Goal: Information Seeking & Learning: Learn about a topic

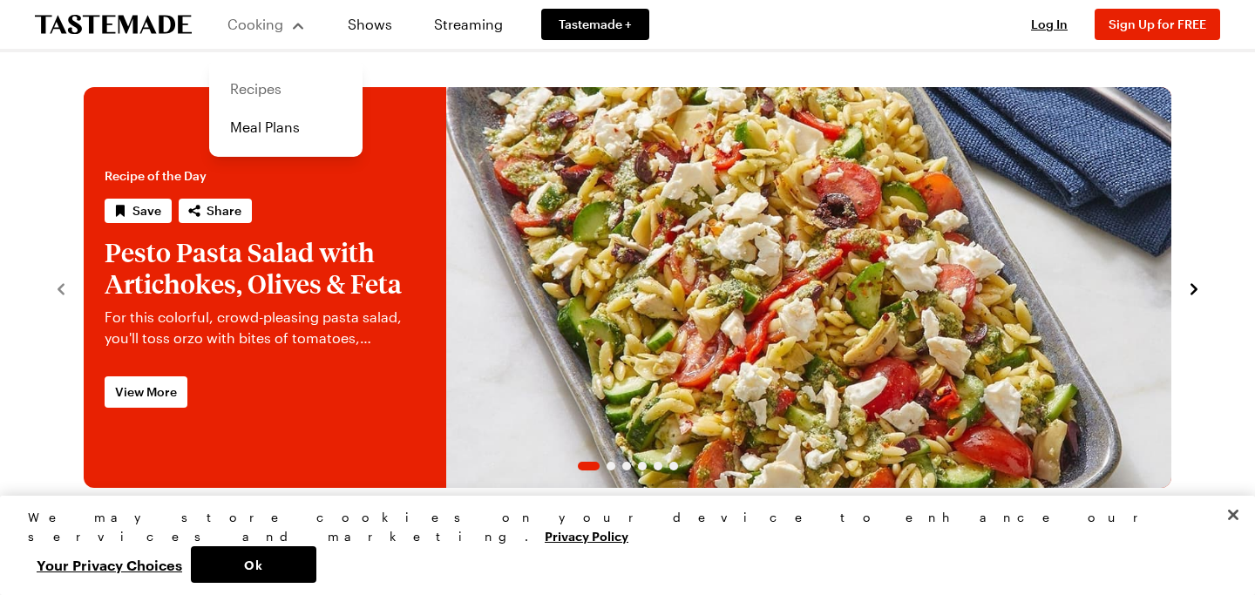
click at [254, 91] on link "Recipes" at bounding box center [286, 89] width 133 height 38
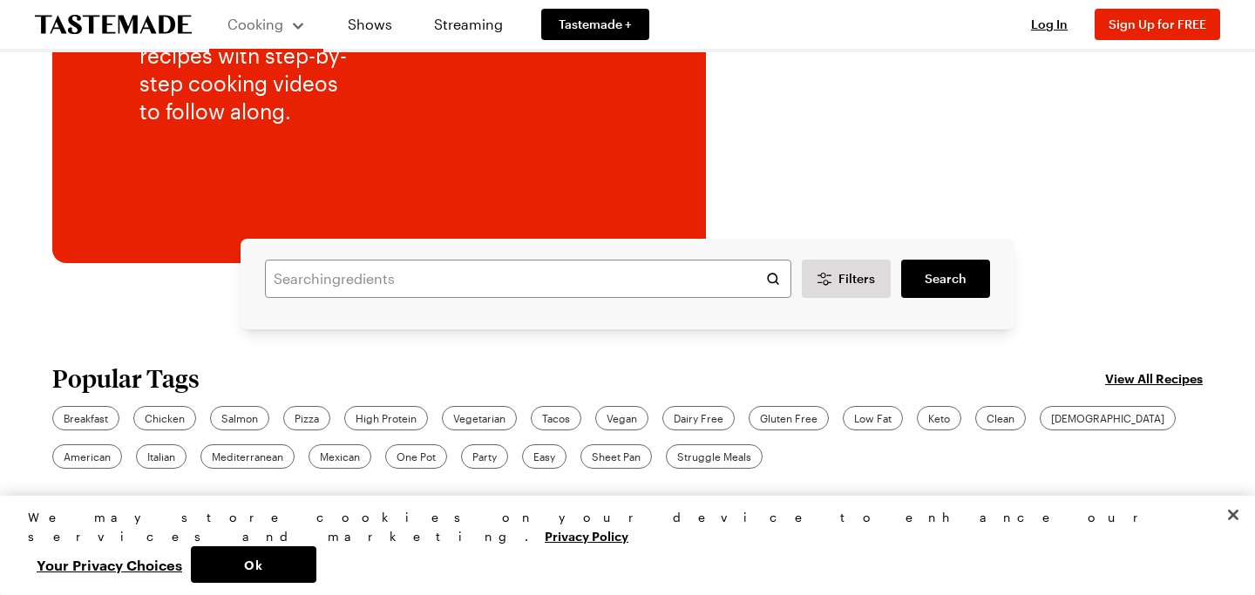
scroll to position [310, 0]
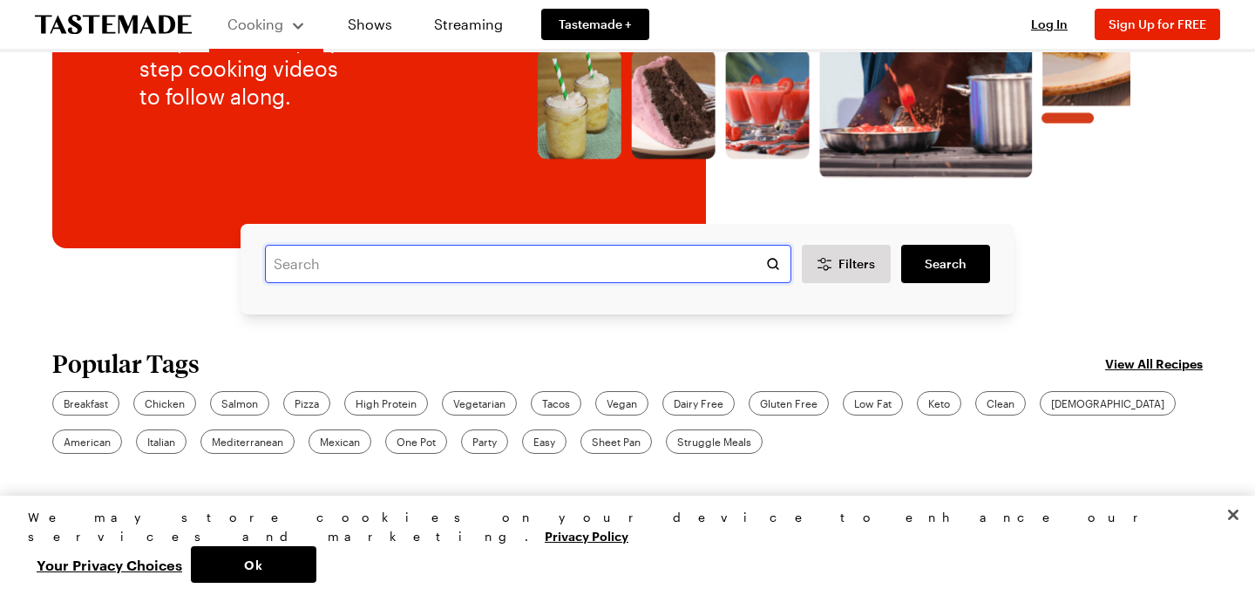
click at [566, 258] on input "text" at bounding box center [528, 264] width 527 height 38
type input "shirred"
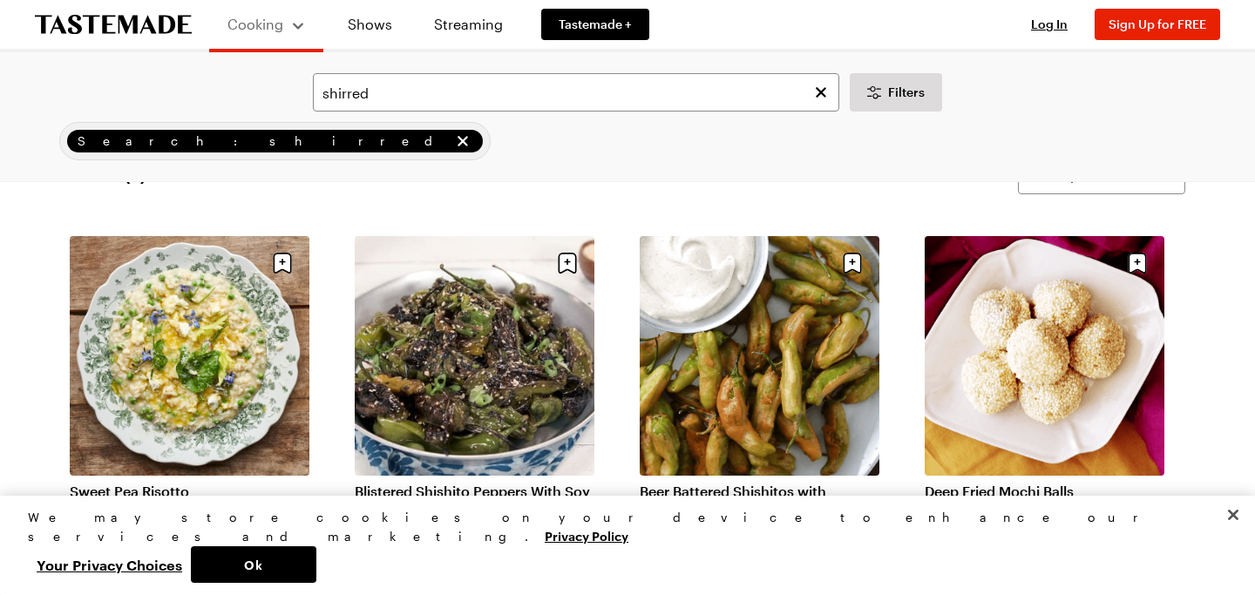
scroll to position [3, 0]
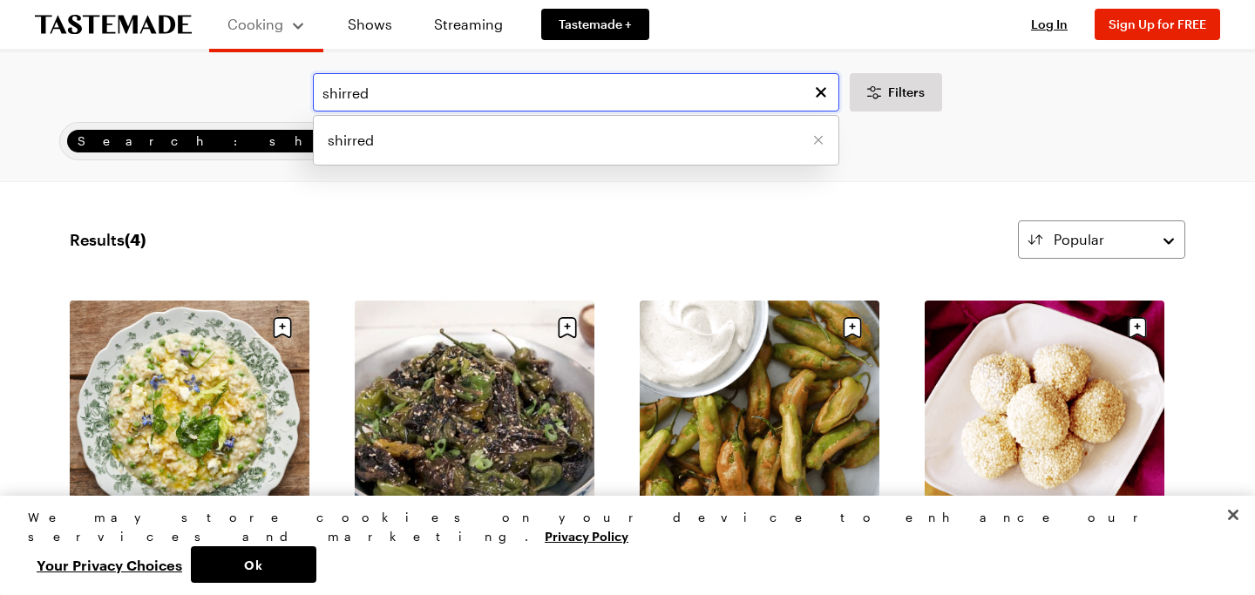
click at [484, 84] on input "shirred" at bounding box center [576, 92] width 527 height 38
click at [484, 89] on input "shirred" at bounding box center [576, 92] width 527 height 38
type input "shirred + eggs"
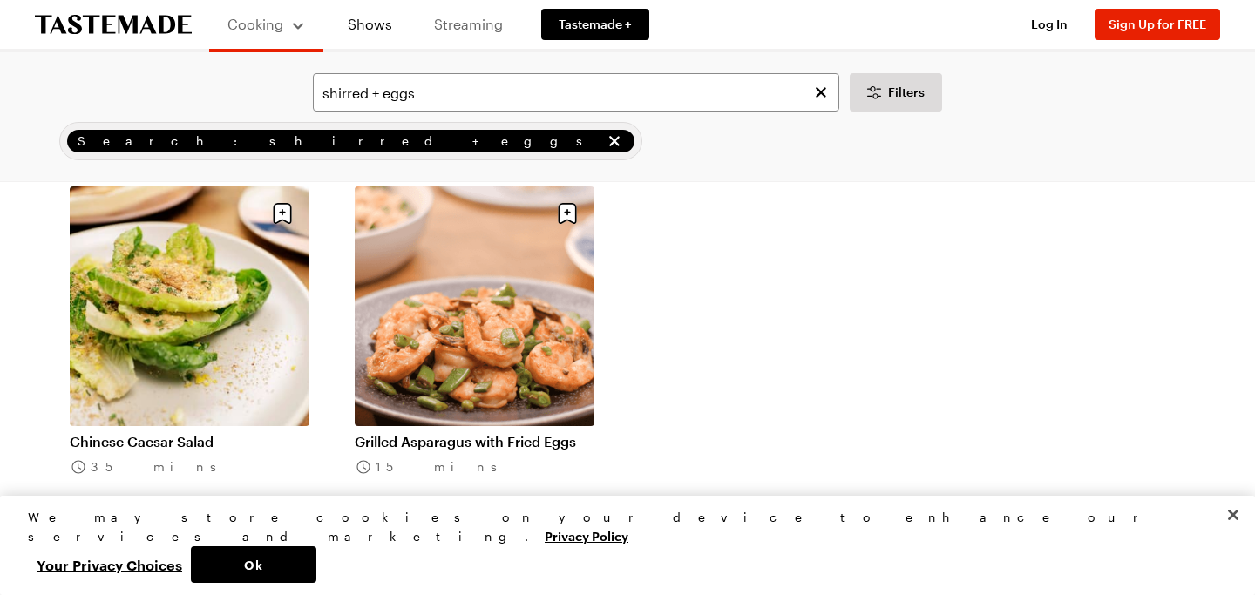
scroll to position [119, 0]
click at [825, 96] on icon "Clear search" at bounding box center [822, 92] width 10 height 10
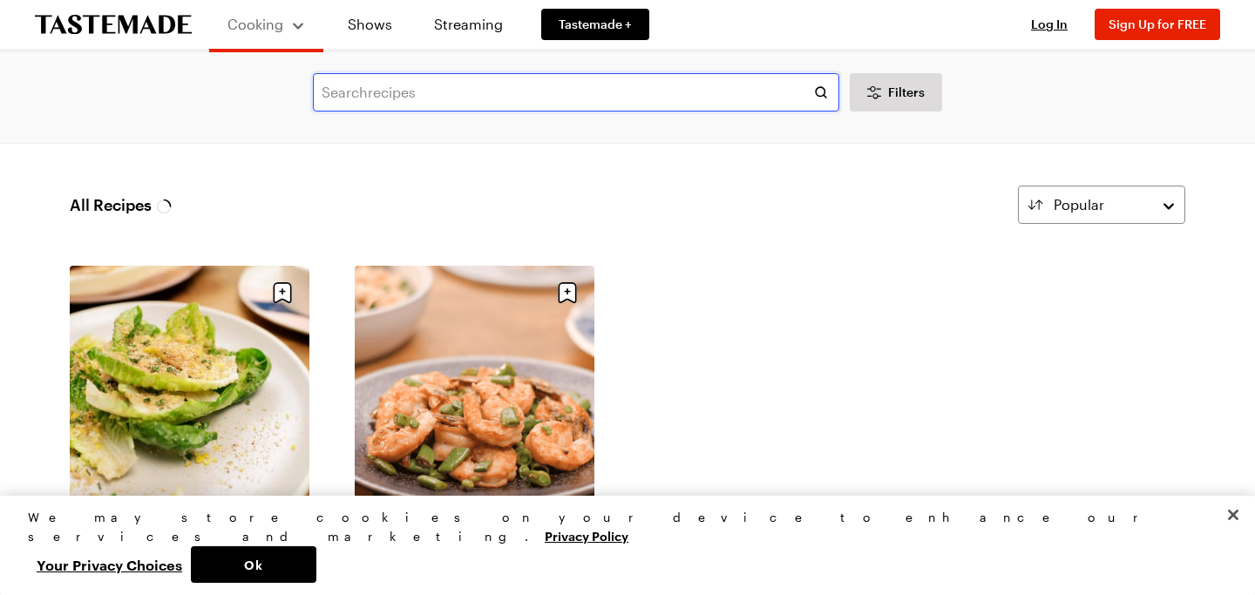
click at [375, 90] on input "text" at bounding box center [576, 92] width 527 height 38
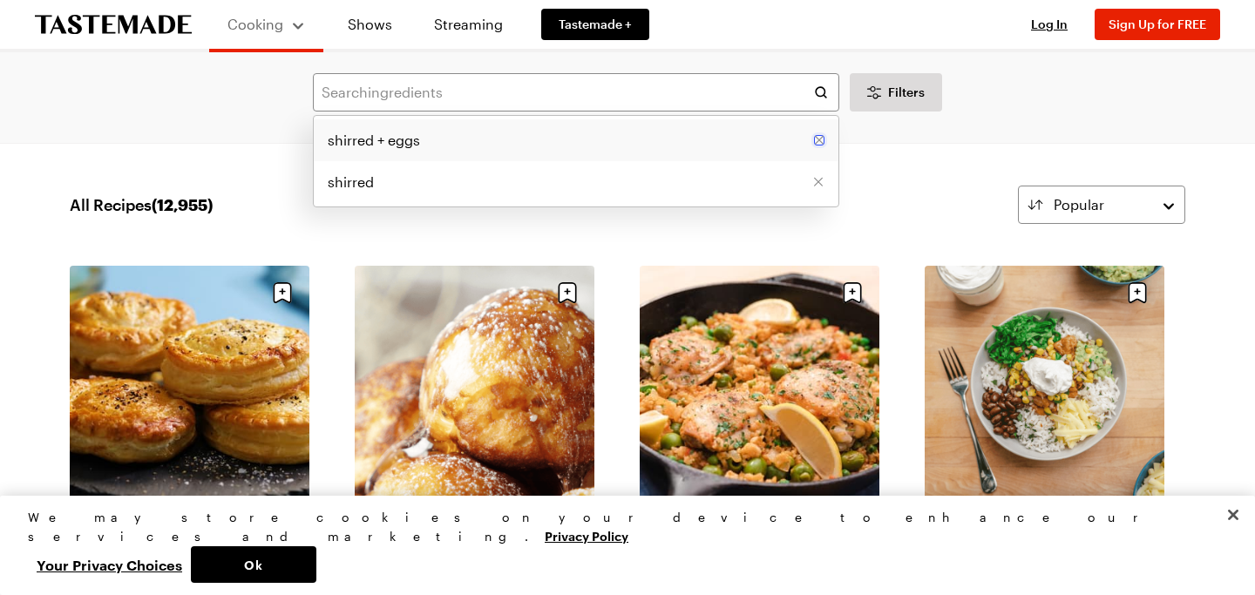
click at [816, 145] on icon "Remove [object Object]" at bounding box center [819, 140] width 10 height 10
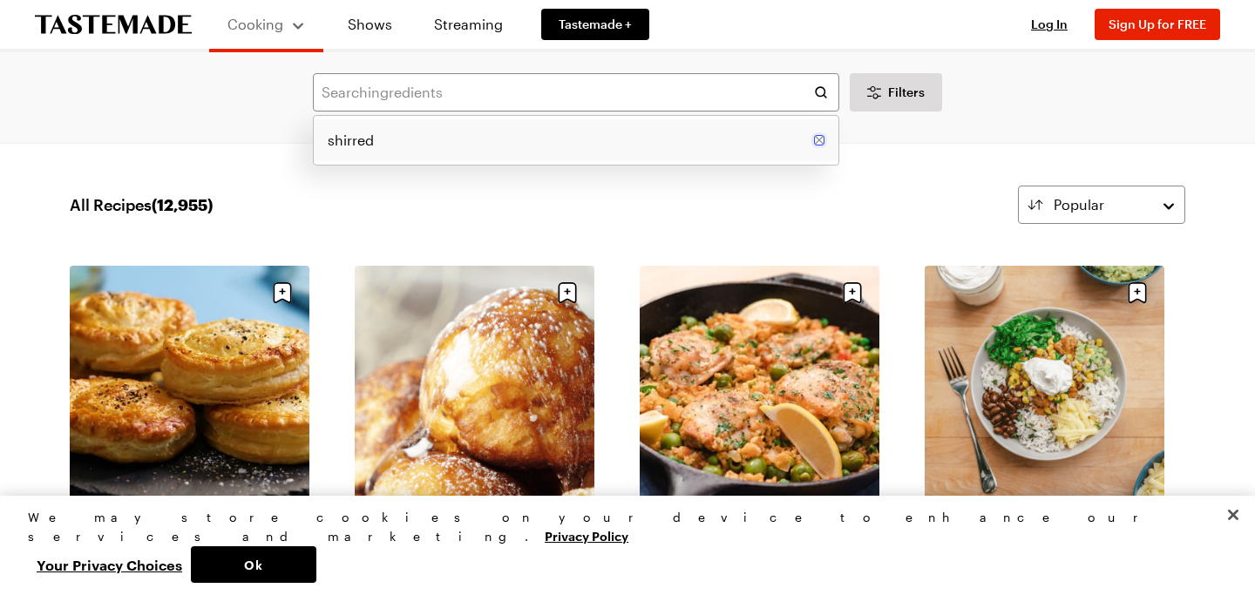
click at [822, 139] on icon "Remove [object Object]" at bounding box center [819, 140] width 10 height 10
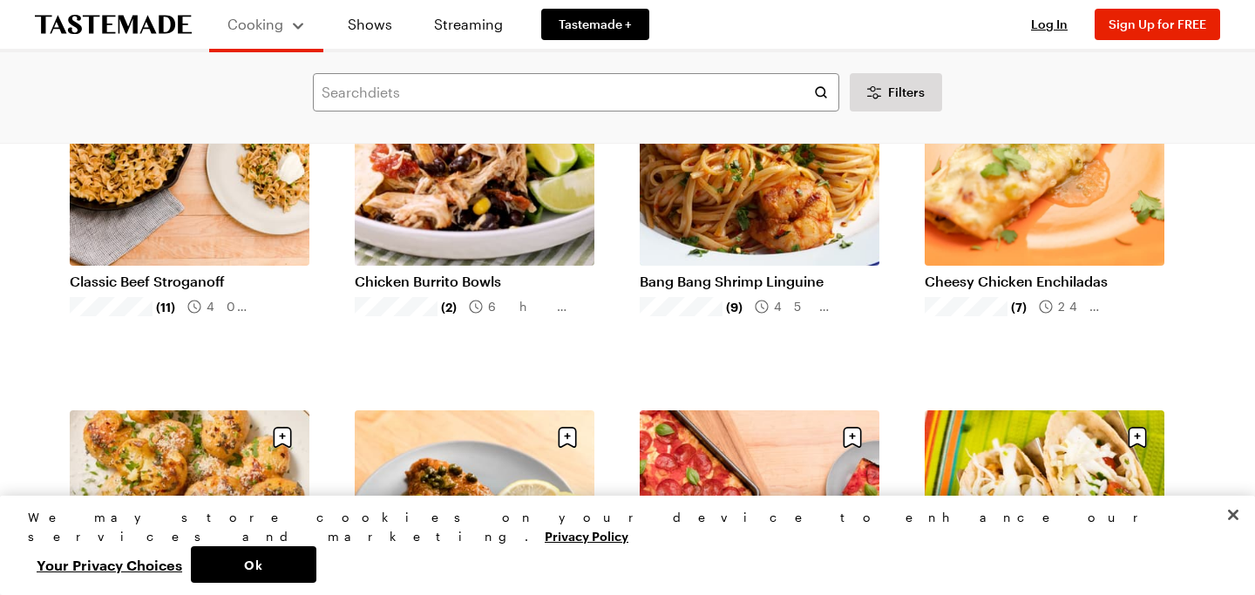
scroll to position [1247, 0]
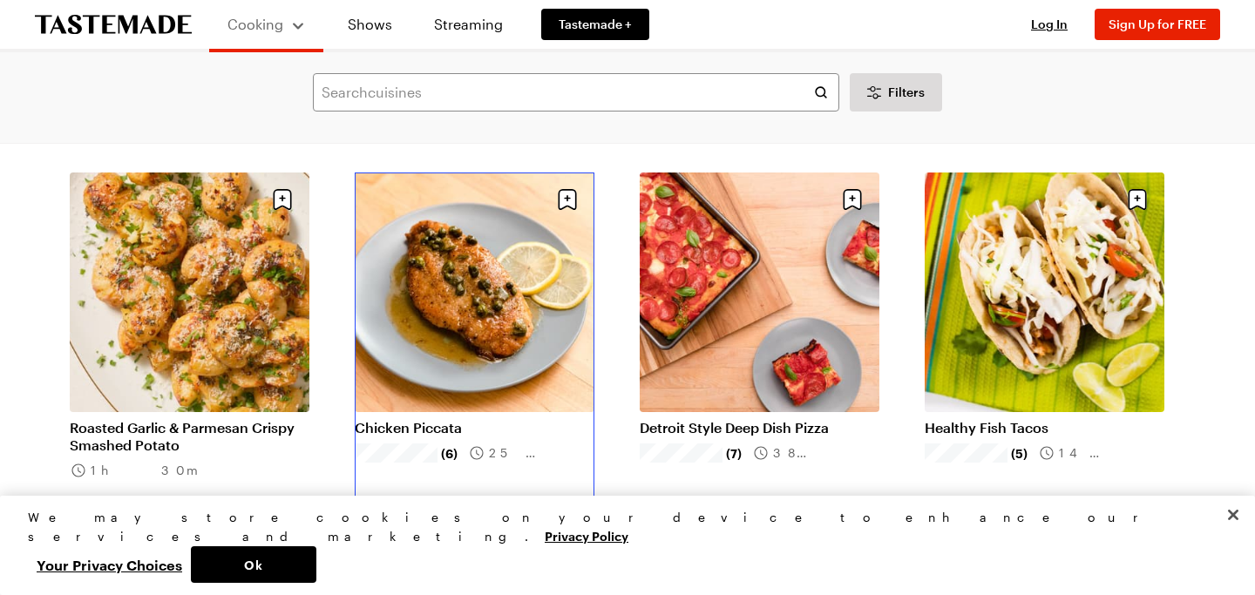
click at [432, 419] on link "Chicken Piccata" at bounding box center [475, 427] width 240 height 17
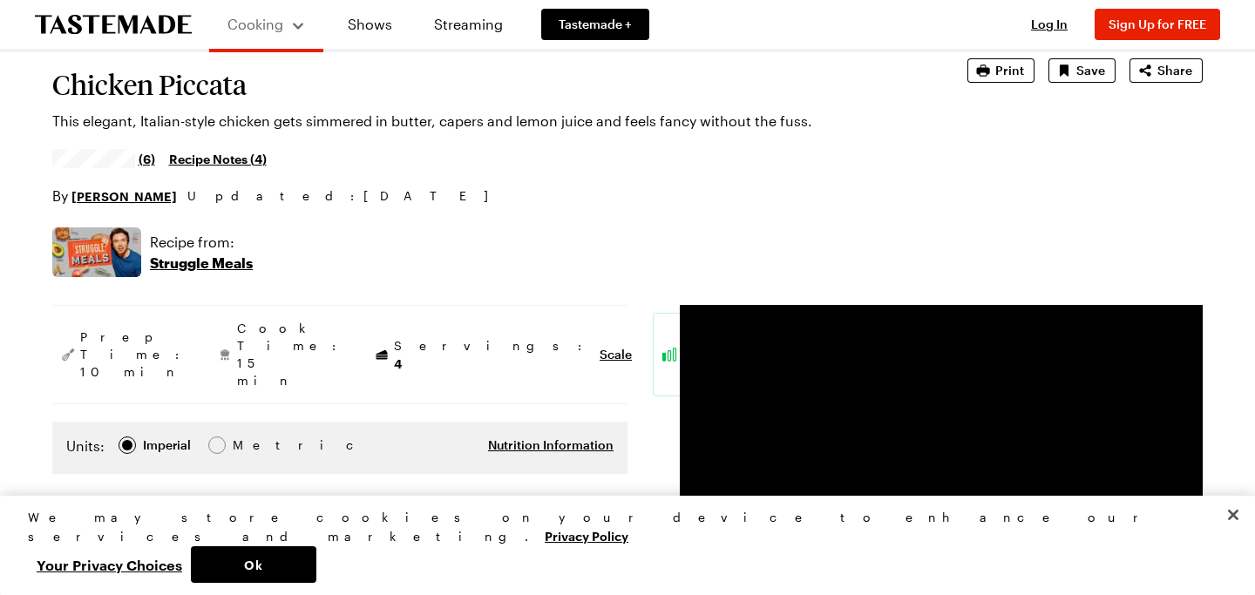
click at [243, 160] on link "Recipe Notes ( 4 )" at bounding box center [218, 158] width 98 height 19
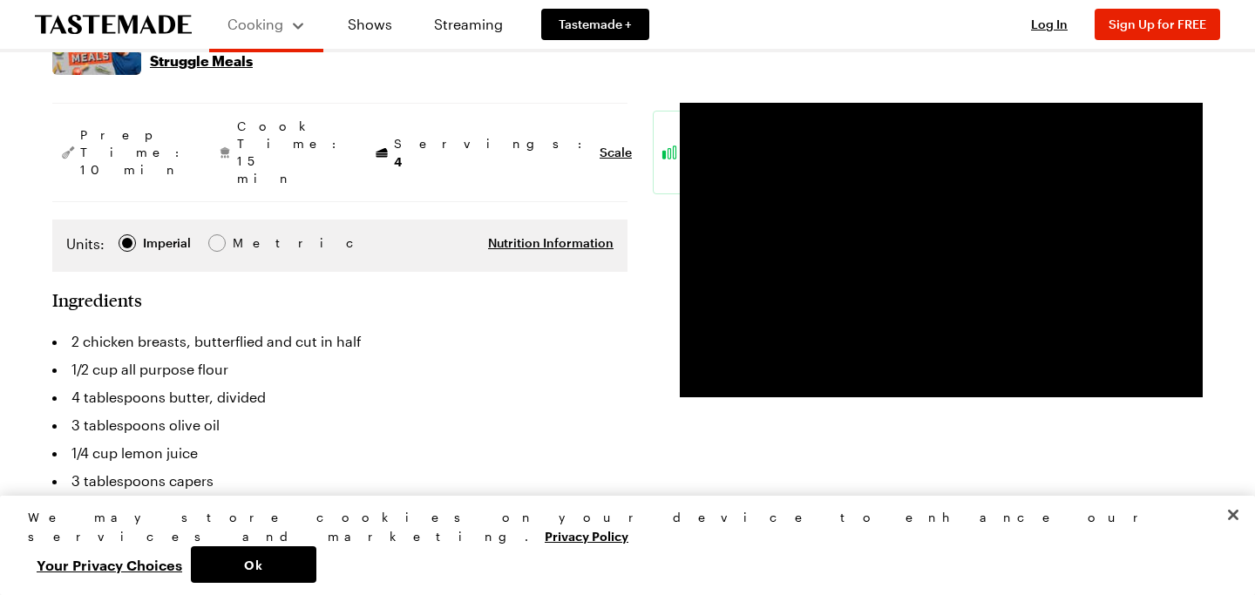
scroll to position [319, 0]
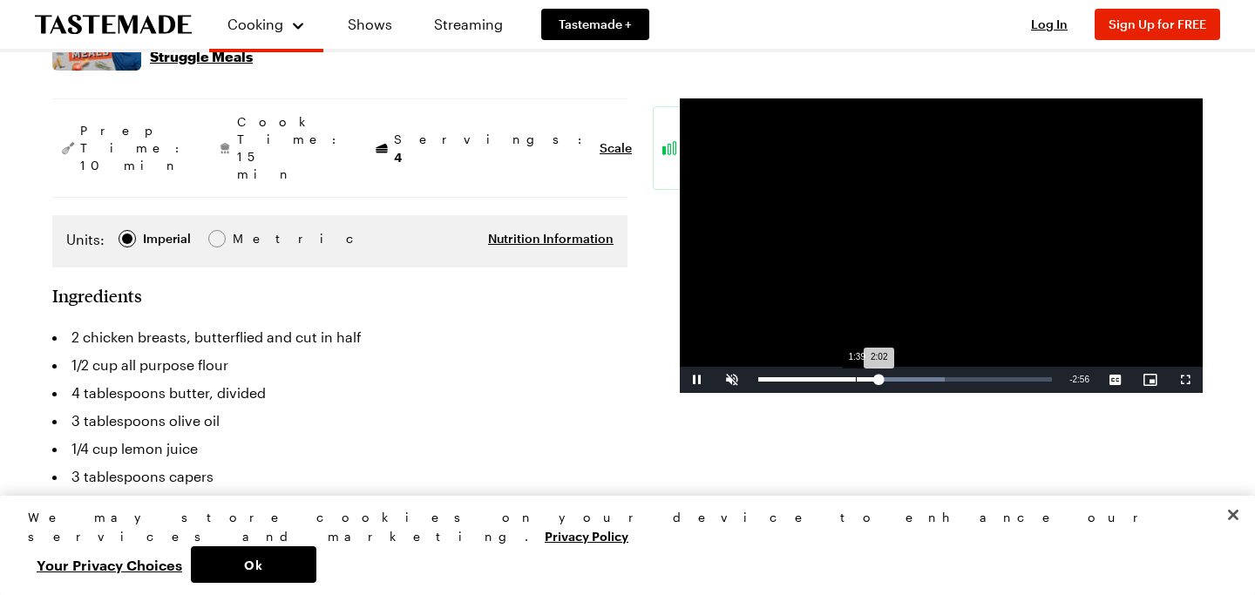
click at [856, 374] on div "Loaded : 63.55% 1:39 2:02" at bounding box center [905, 380] width 311 height 26
click at [847, 380] on div "1:30" at bounding box center [847, 380] width 1 height 4
click at [839, 380] on div "Loaded : 53.74% 1:21 1:31" at bounding box center [906, 380] width 294 height 4
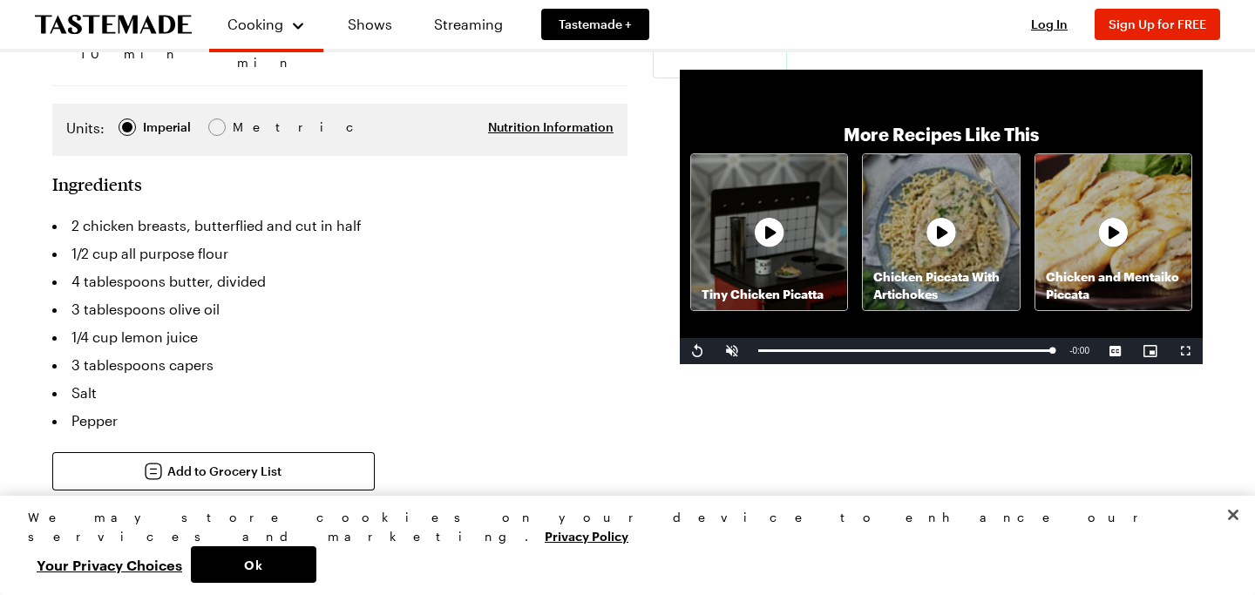
scroll to position [0, 0]
